Goal: Task Accomplishment & Management: Manage account settings

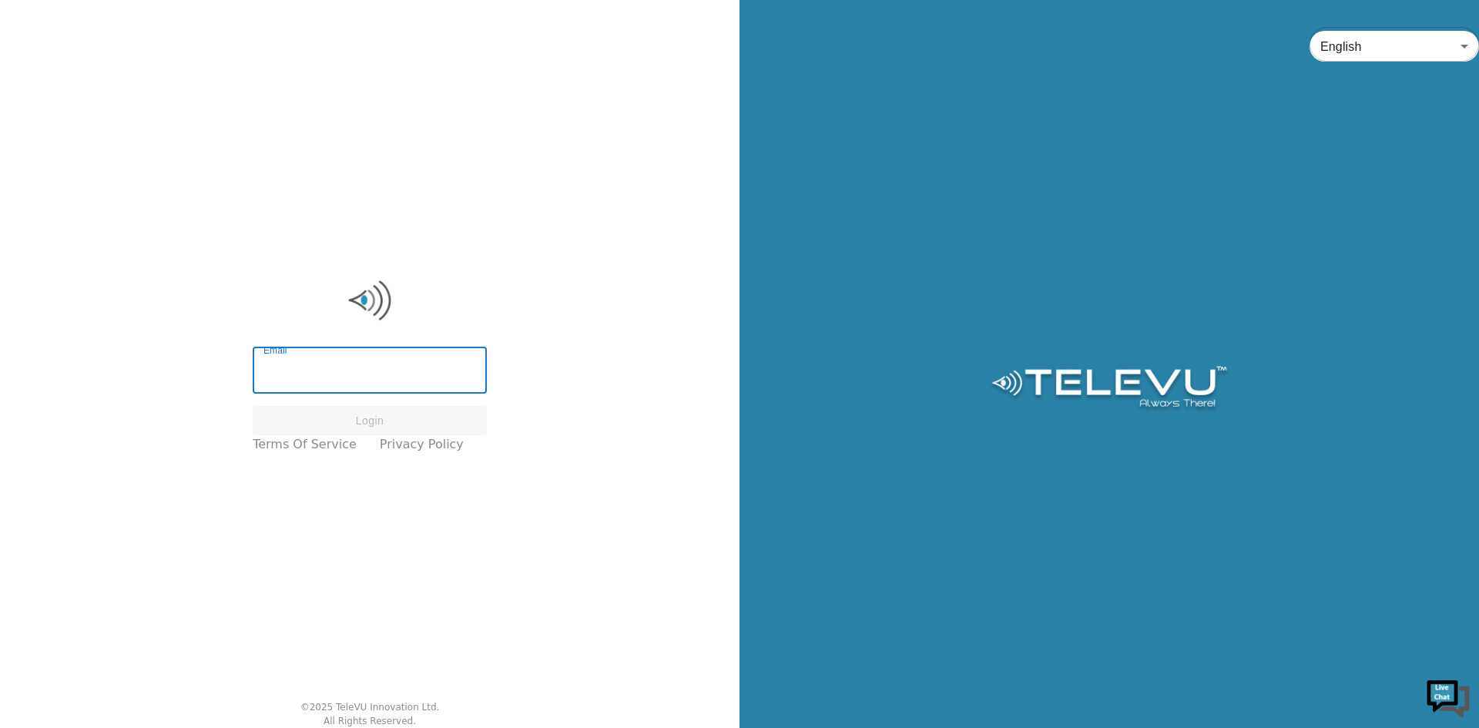
click at [336, 359] on input "Email" at bounding box center [370, 371] width 234 height 43
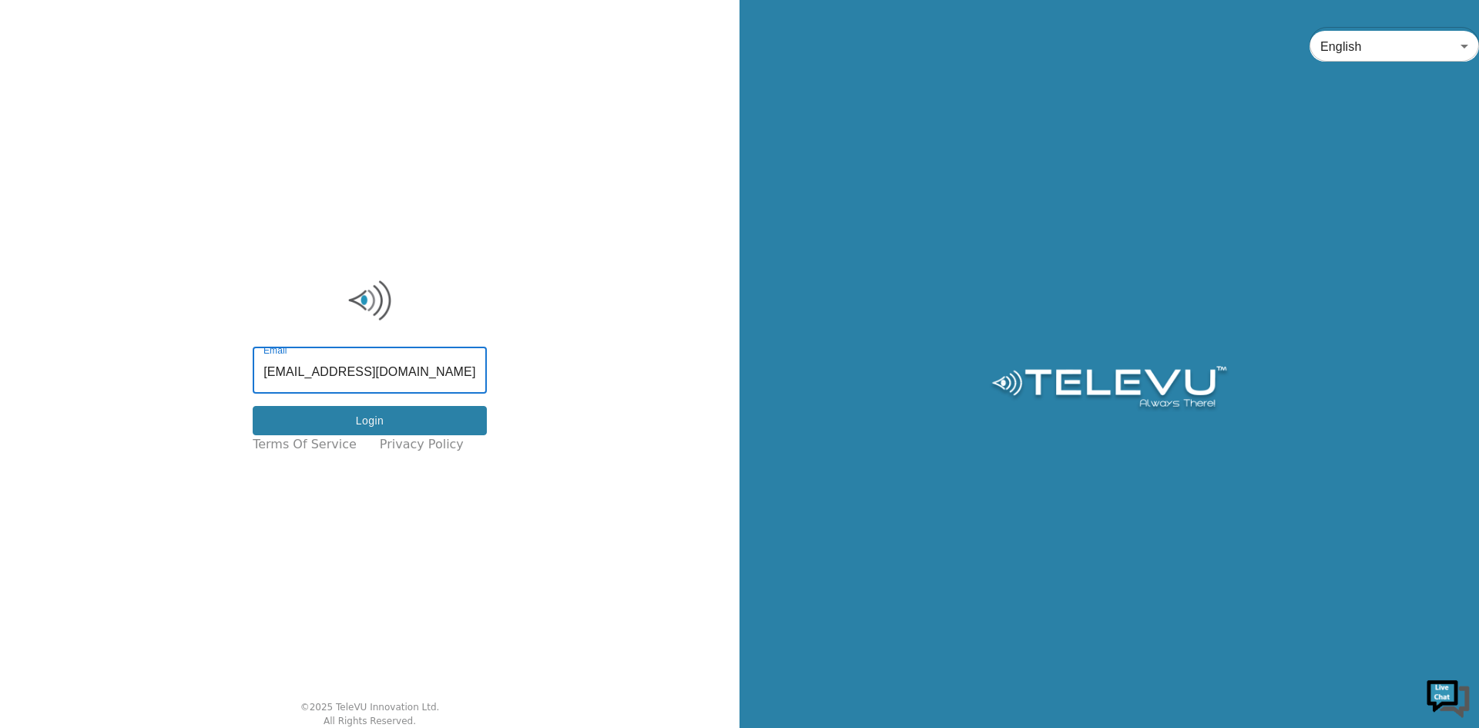
type input "[EMAIL_ADDRESS][DOMAIN_NAME]"
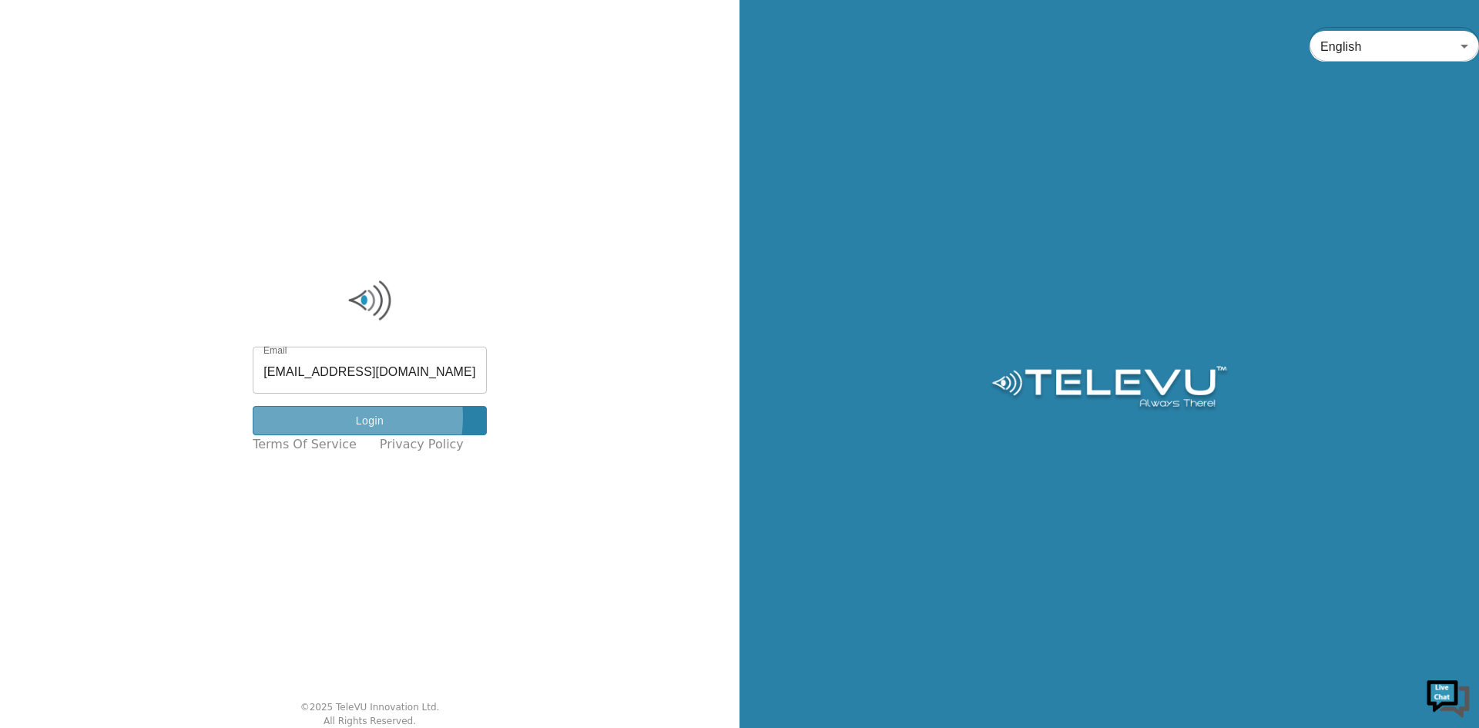
click at [337, 417] on button "Login" at bounding box center [370, 421] width 234 height 30
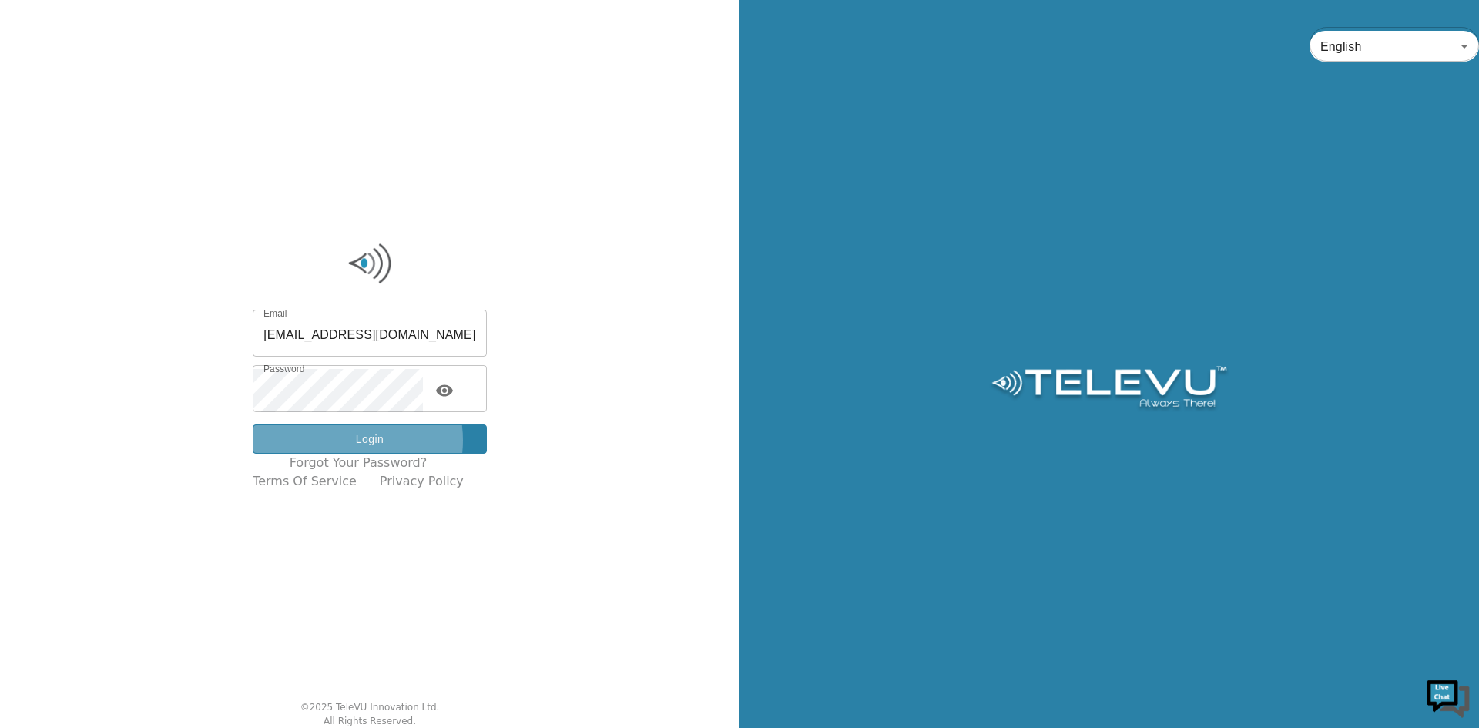
click at [355, 441] on button "Login" at bounding box center [370, 439] width 234 height 30
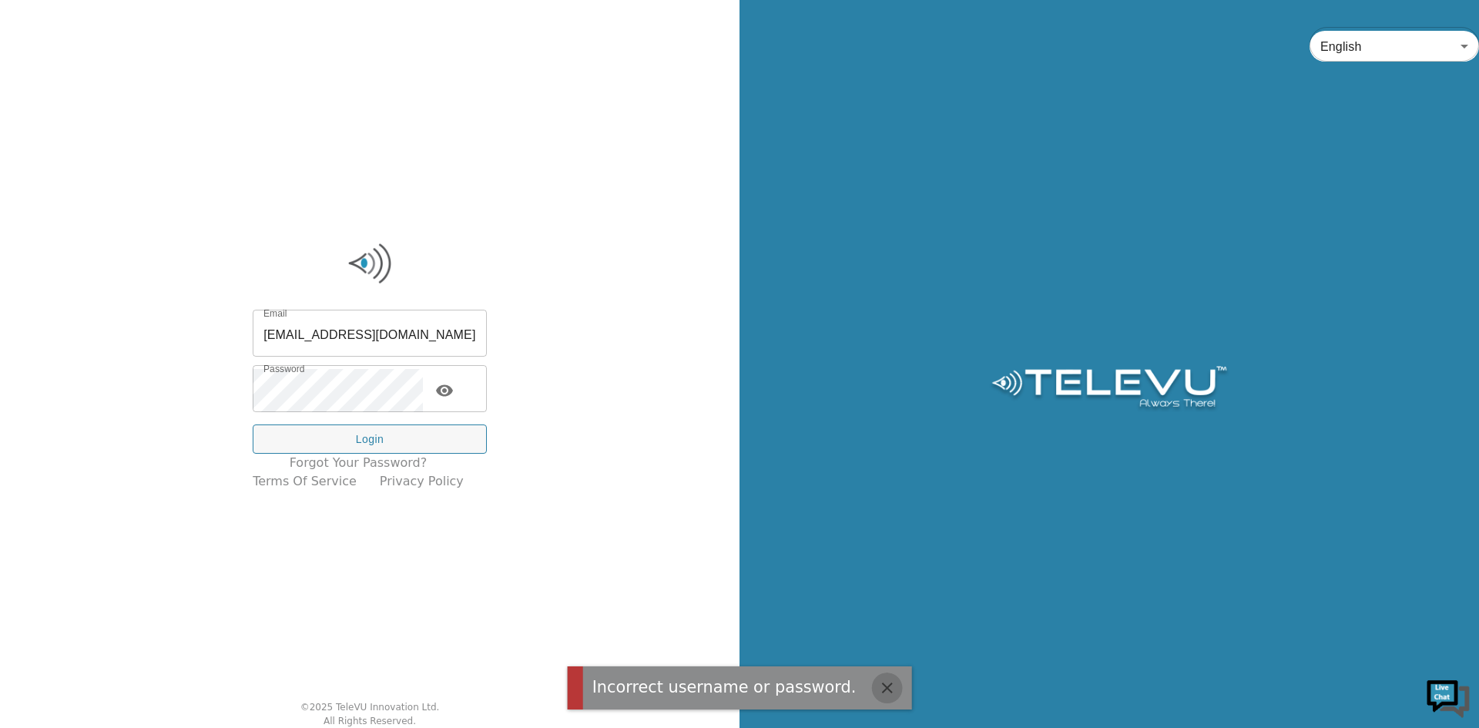
click at [877, 685] on icon "button" at bounding box center [886, 687] width 18 height 18
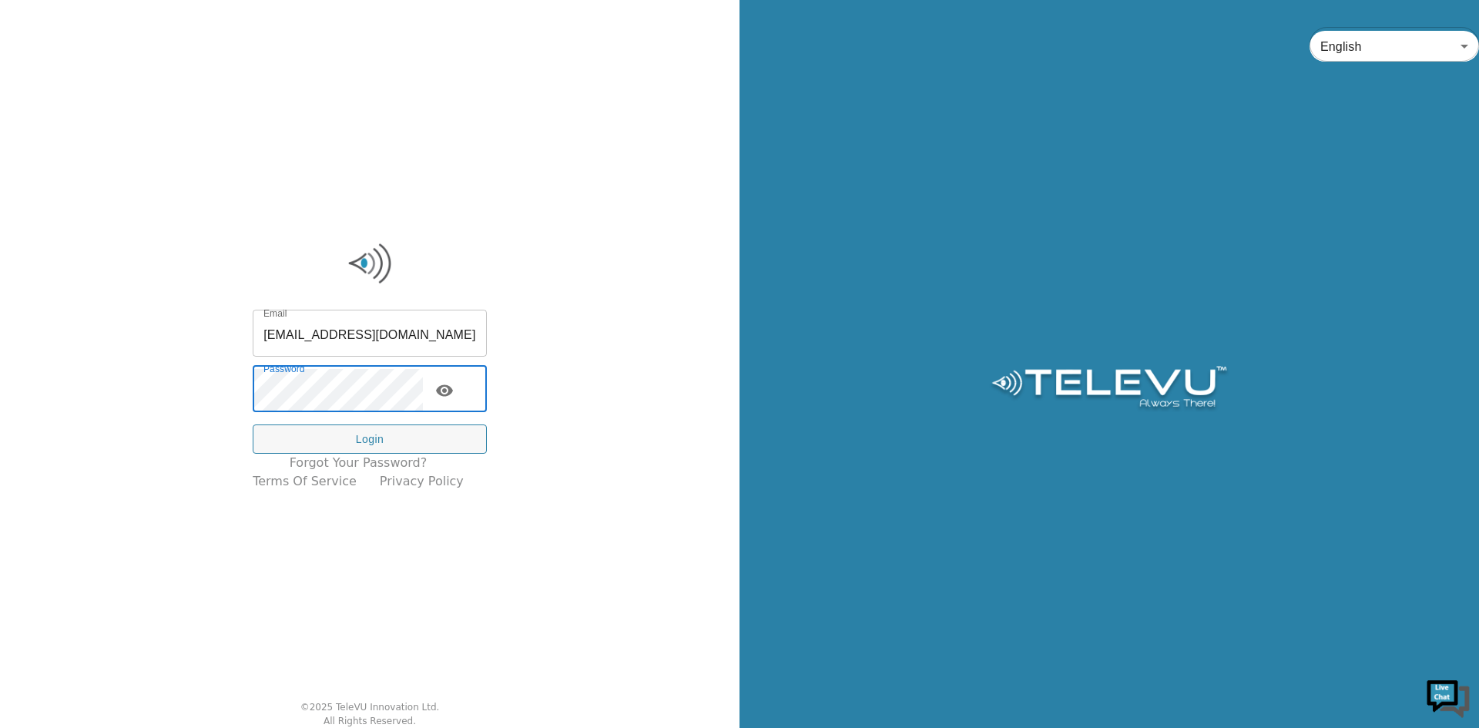
click at [243, 376] on div "Email [EMAIL_ADDRESS][DOMAIN_NAME] Email Password Password Login Forgot your pa…" at bounding box center [369, 364] width 739 height 728
click at [376, 444] on button "Login" at bounding box center [370, 439] width 234 height 30
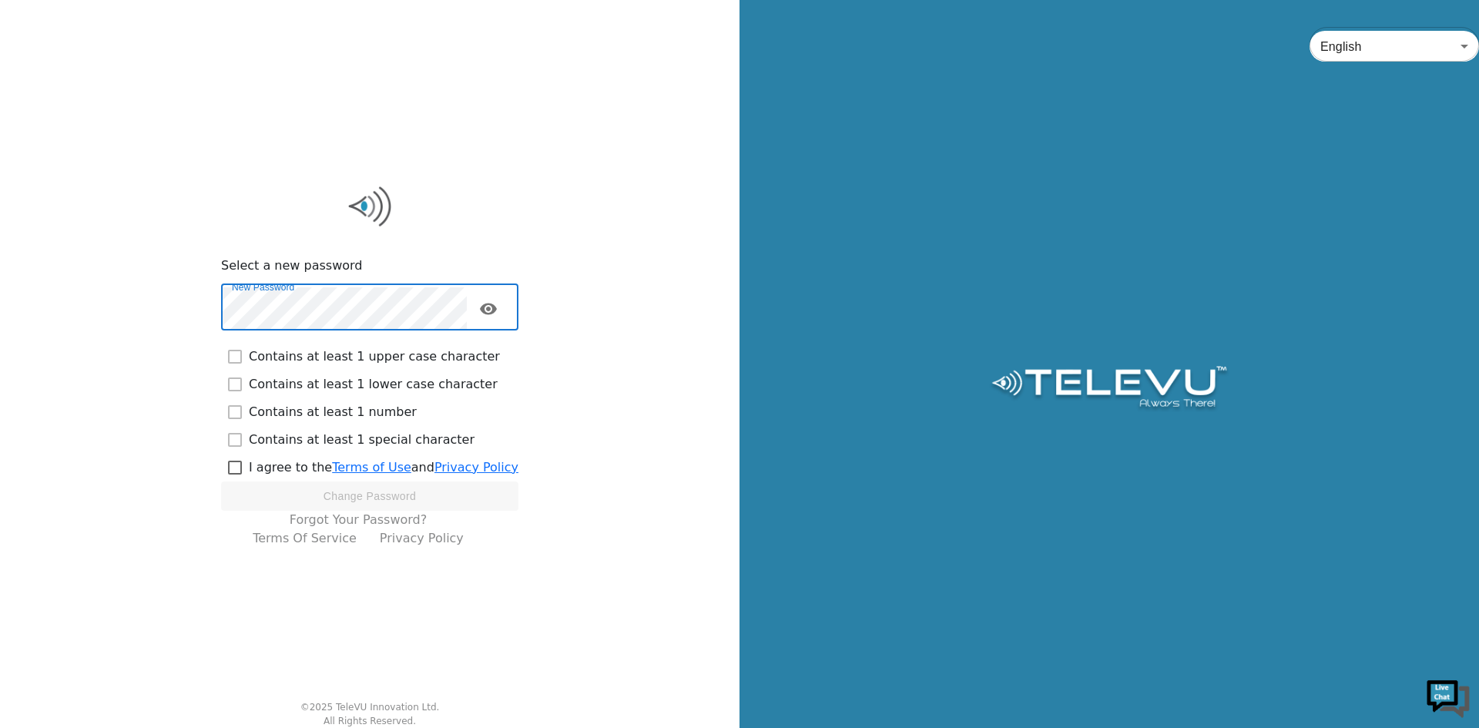
checkbox input "true"
click at [240, 464] on input "checkbox" at bounding box center [235, 468] width 28 height 28
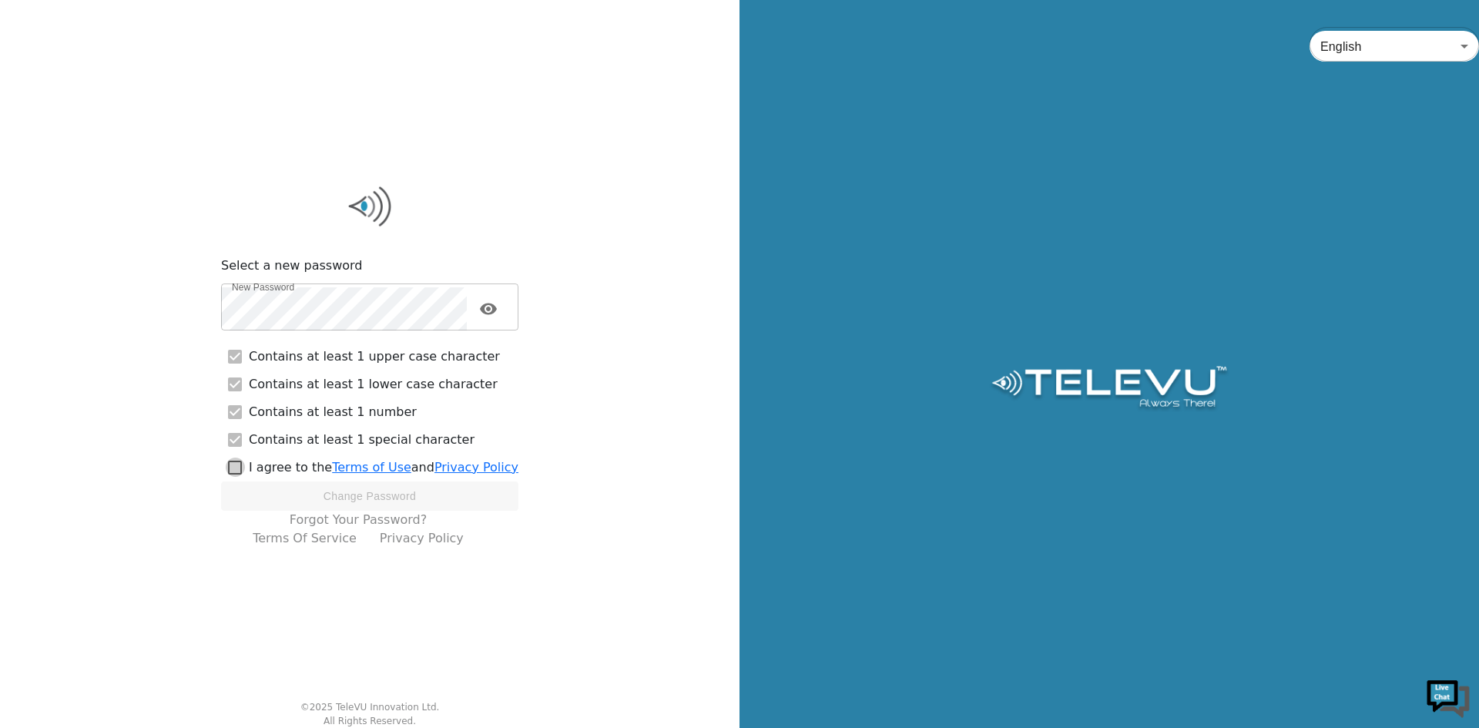
checkbox input "true"
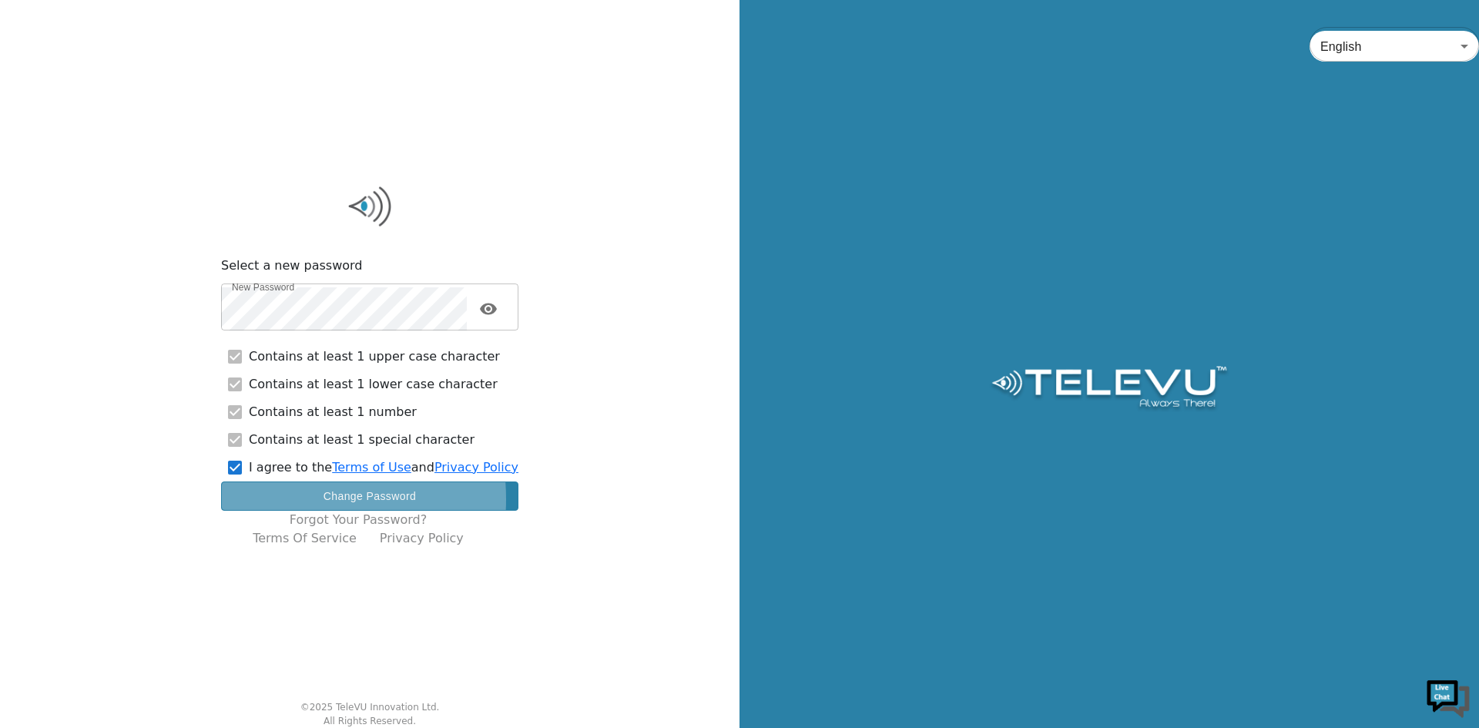
click at [279, 499] on button "Change Password" at bounding box center [369, 496] width 297 height 30
